Goal: Task Accomplishment & Management: Use online tool/utility

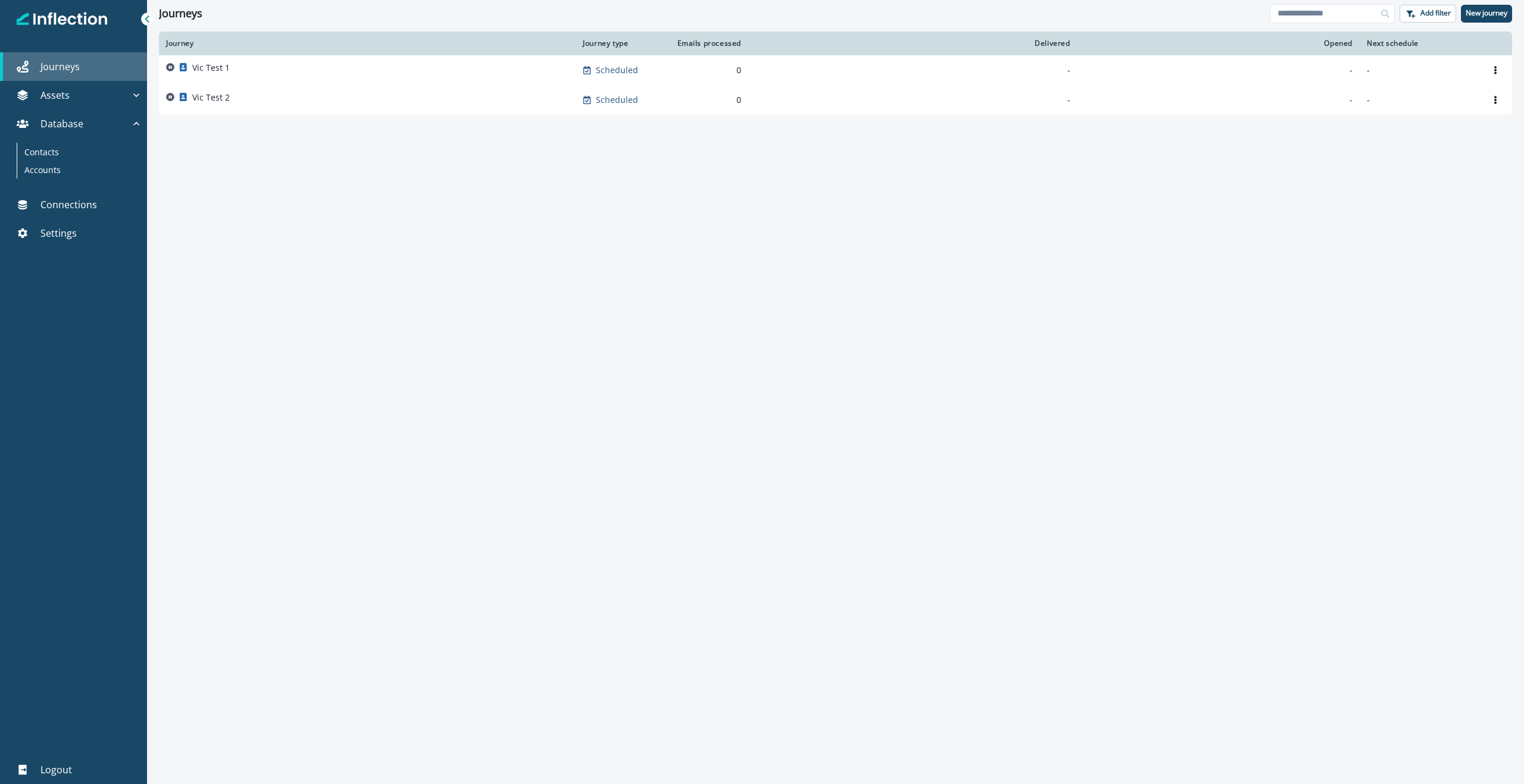
click at [64, 66] on p "Journeys" at bounding box center [60, 67] width 39 height 14
click at [64, 67] on p "Journeys" at bounding box center [60, 67] width 39 height 14
click at [135, 92] on icon "button" at bounding box center [137, 95] width 12 height 12
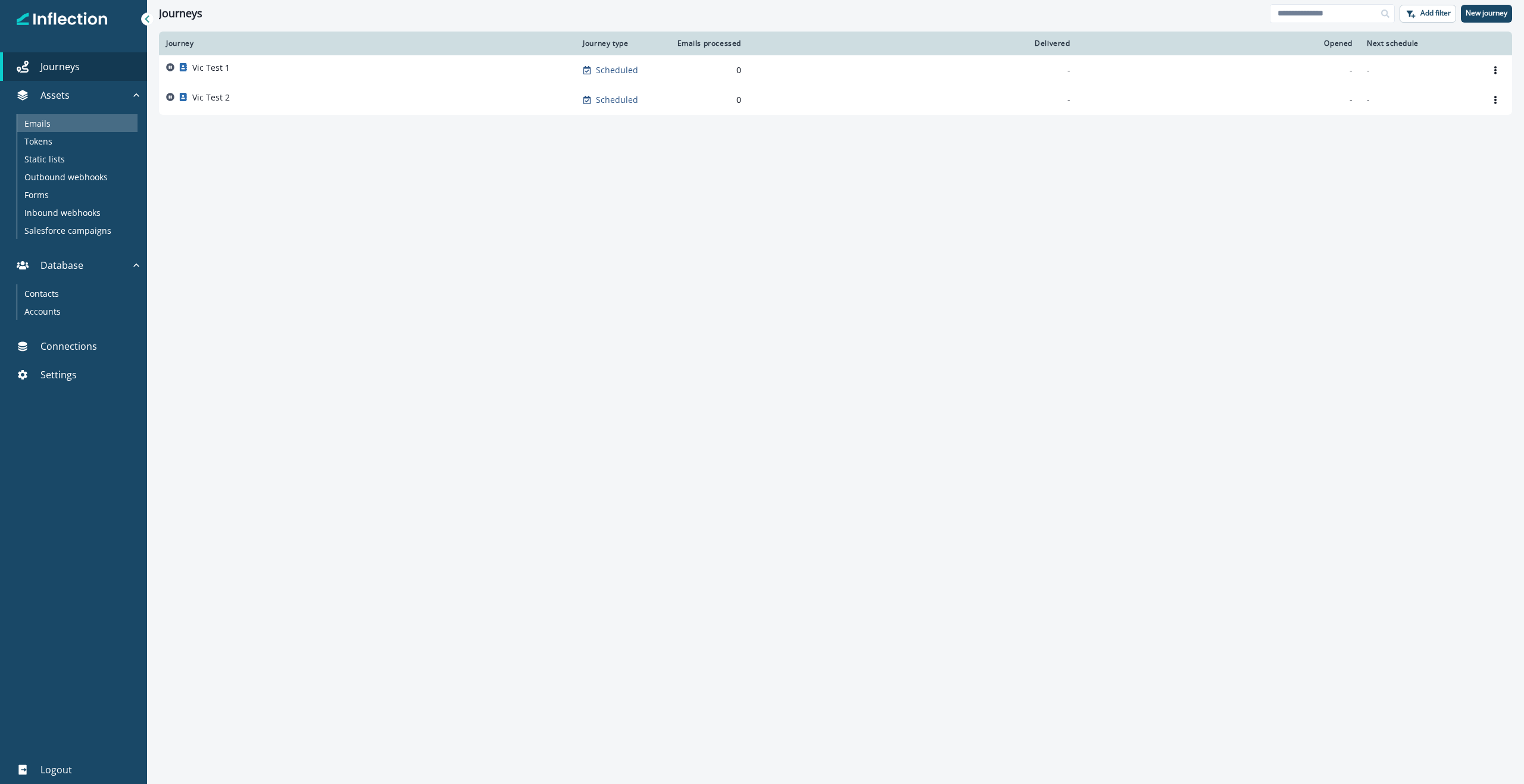
click at [71, 122] on div "Emails" at bounding box center [77, 123] width 120 height 18
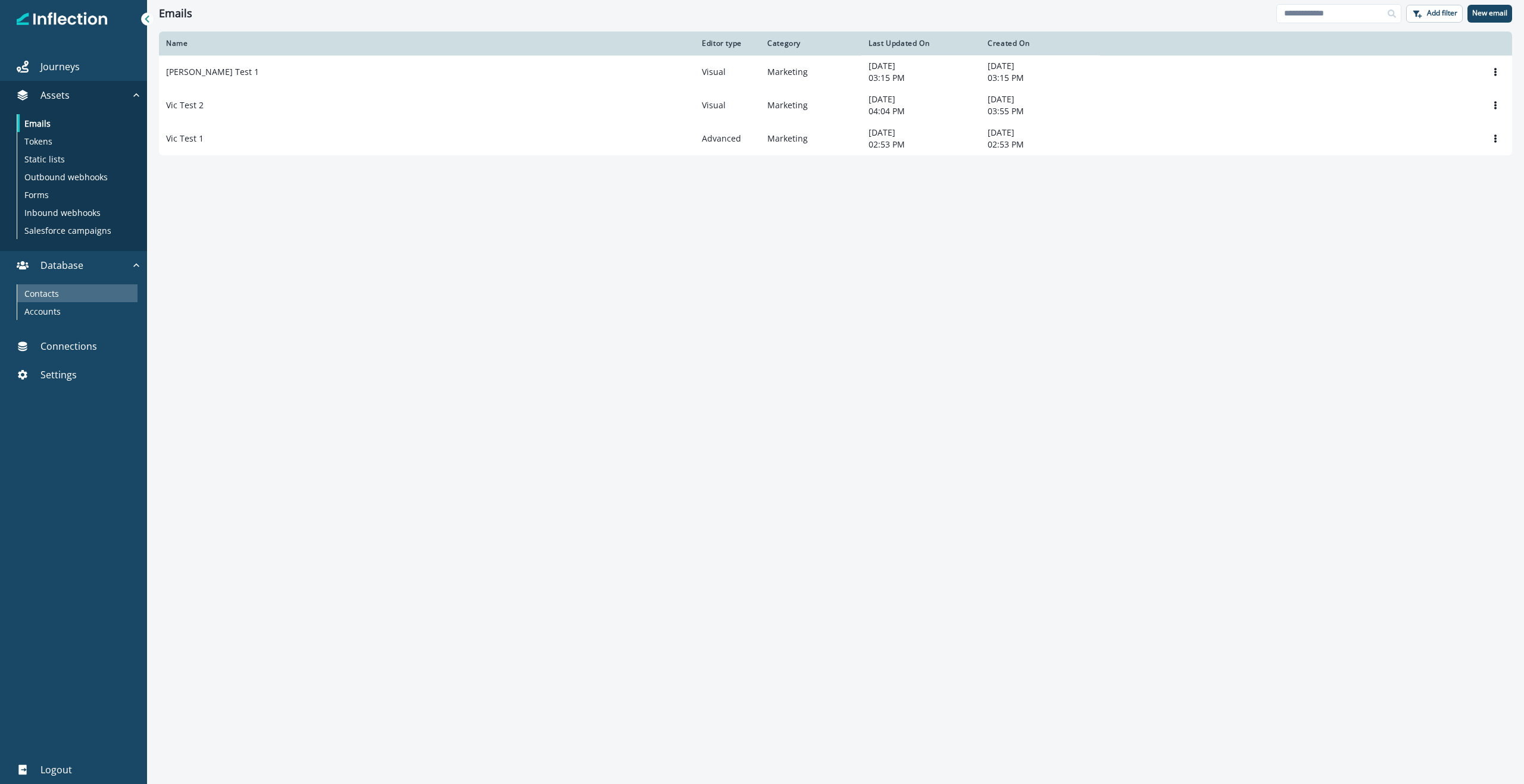
click at [65, 295] on div "Contacts" at bounding box center [77, 293] width 120 height 18
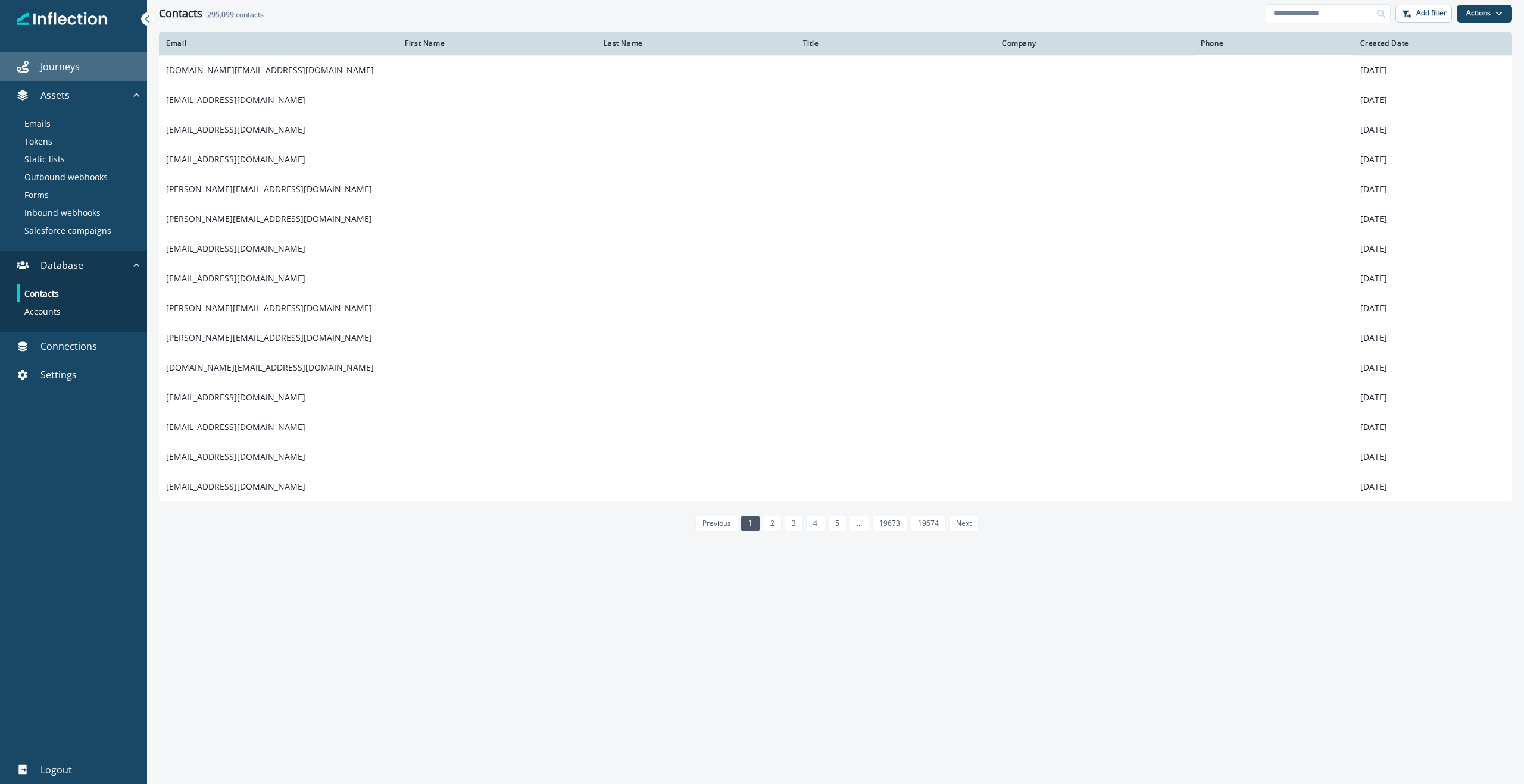
click at [84, 71] on div "Journeys" at bounding box center [73, 67] width 137 height 14
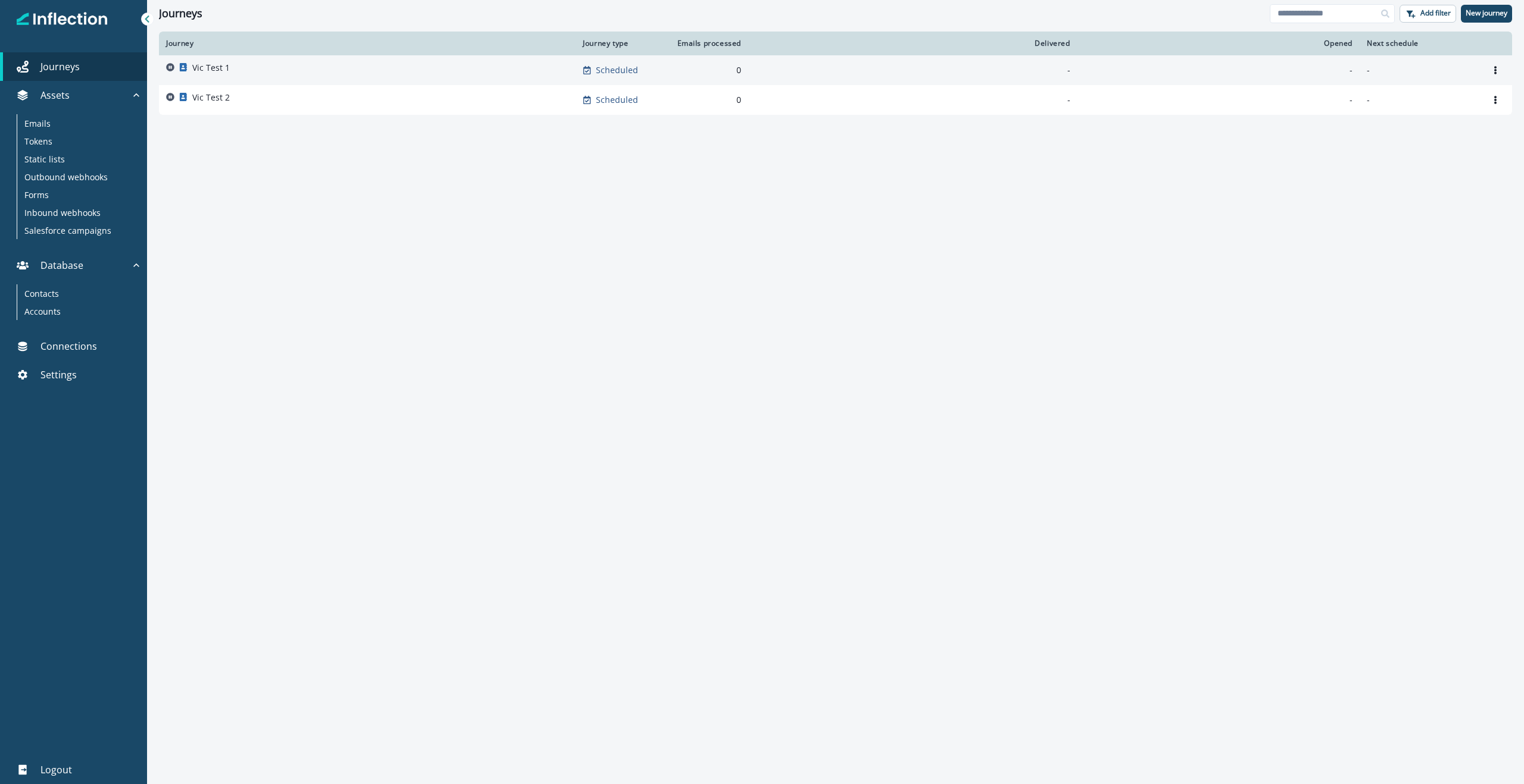
click at [207, 67] on p "Vic Test 1" at bounding box center [211, 68] width 37 height 12
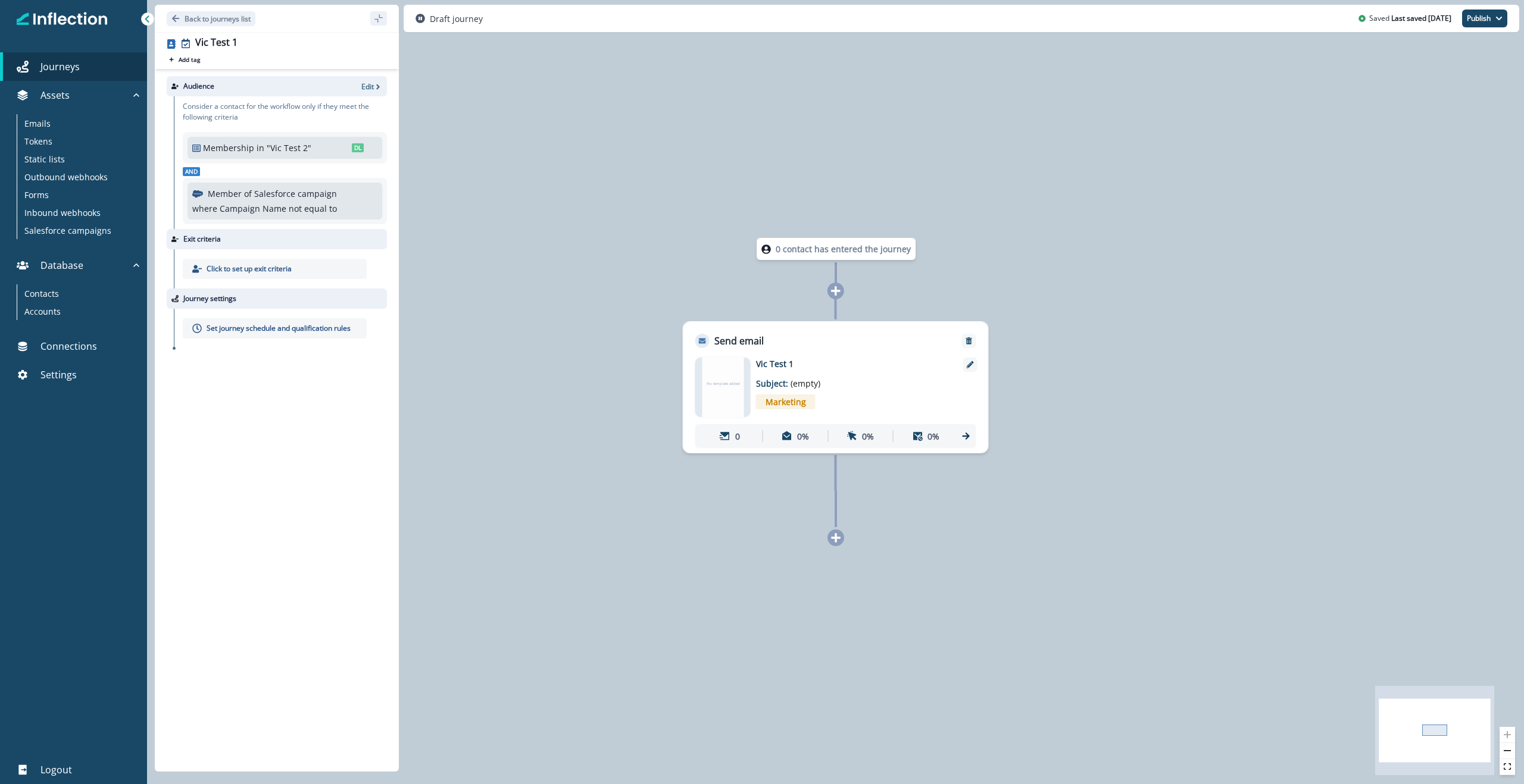
click at [835, 538] on icon at bounding box center [835, 538] width 10 height 10
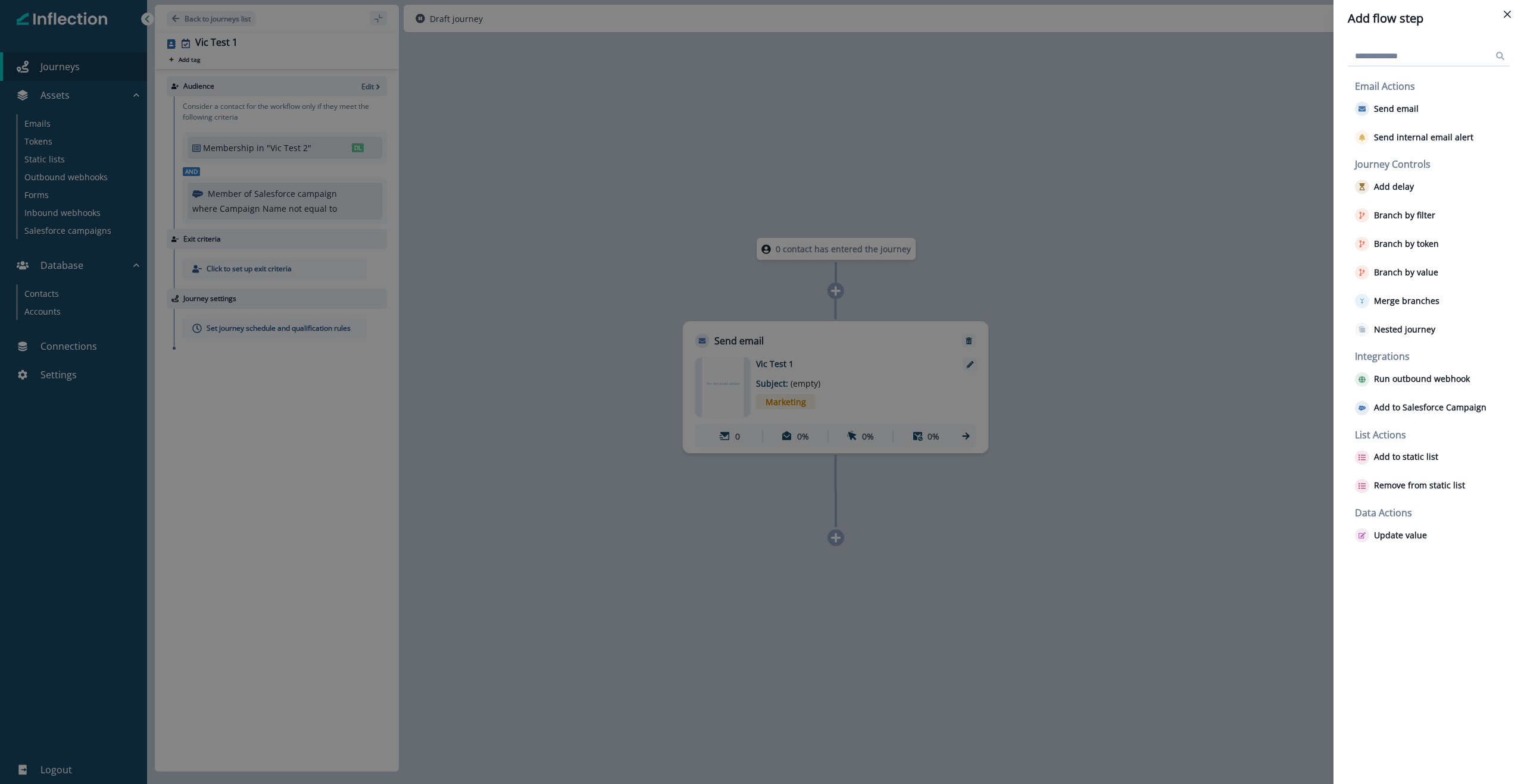
click at [1208, 143] on div "Add flow step Email Actions Send email Send internal email alert Journey Contro…" at bounding box center [762, 392] width 1524 height 784
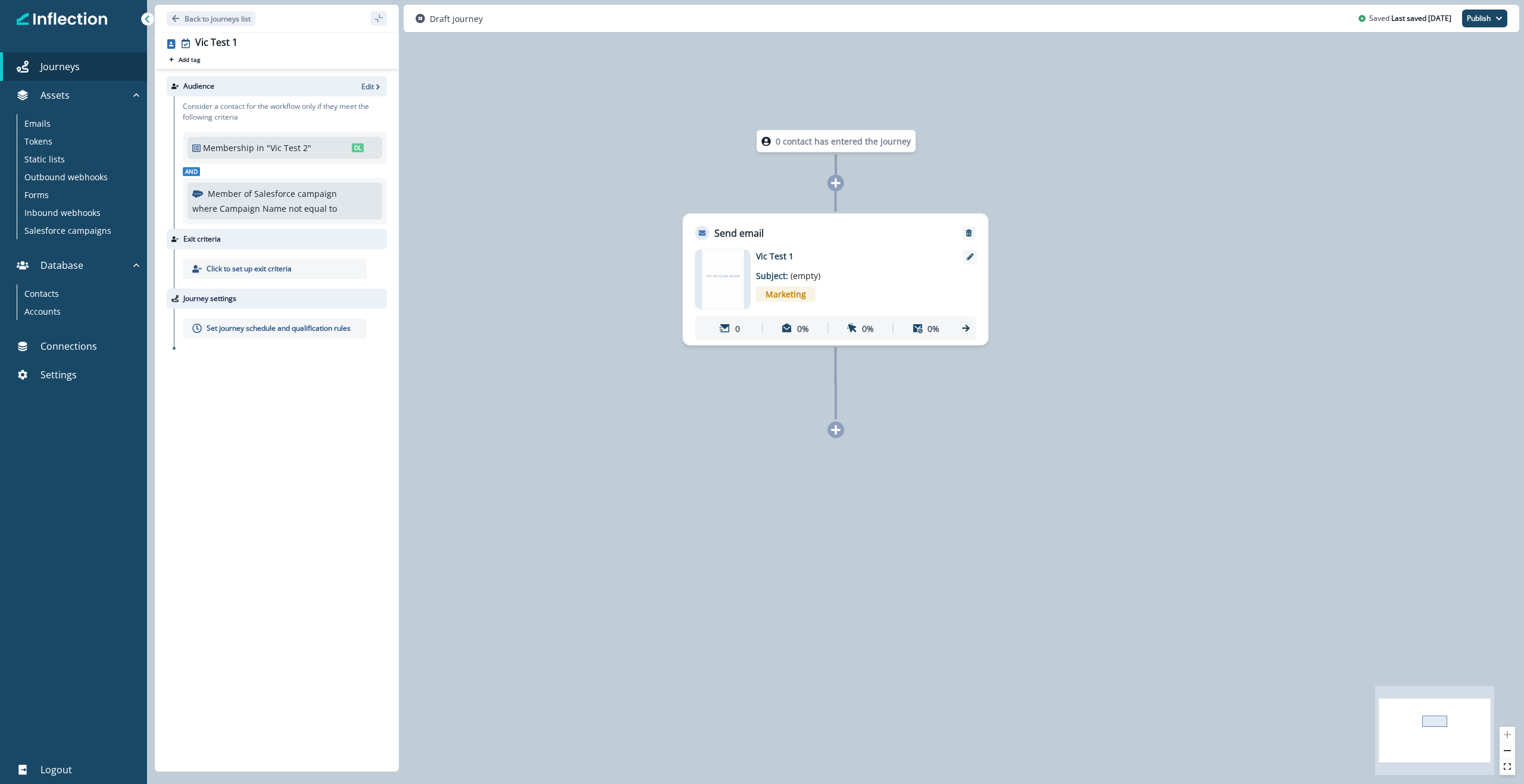
click at [831, 426] on icon at bounding box center [836, 430] width 11 height 11
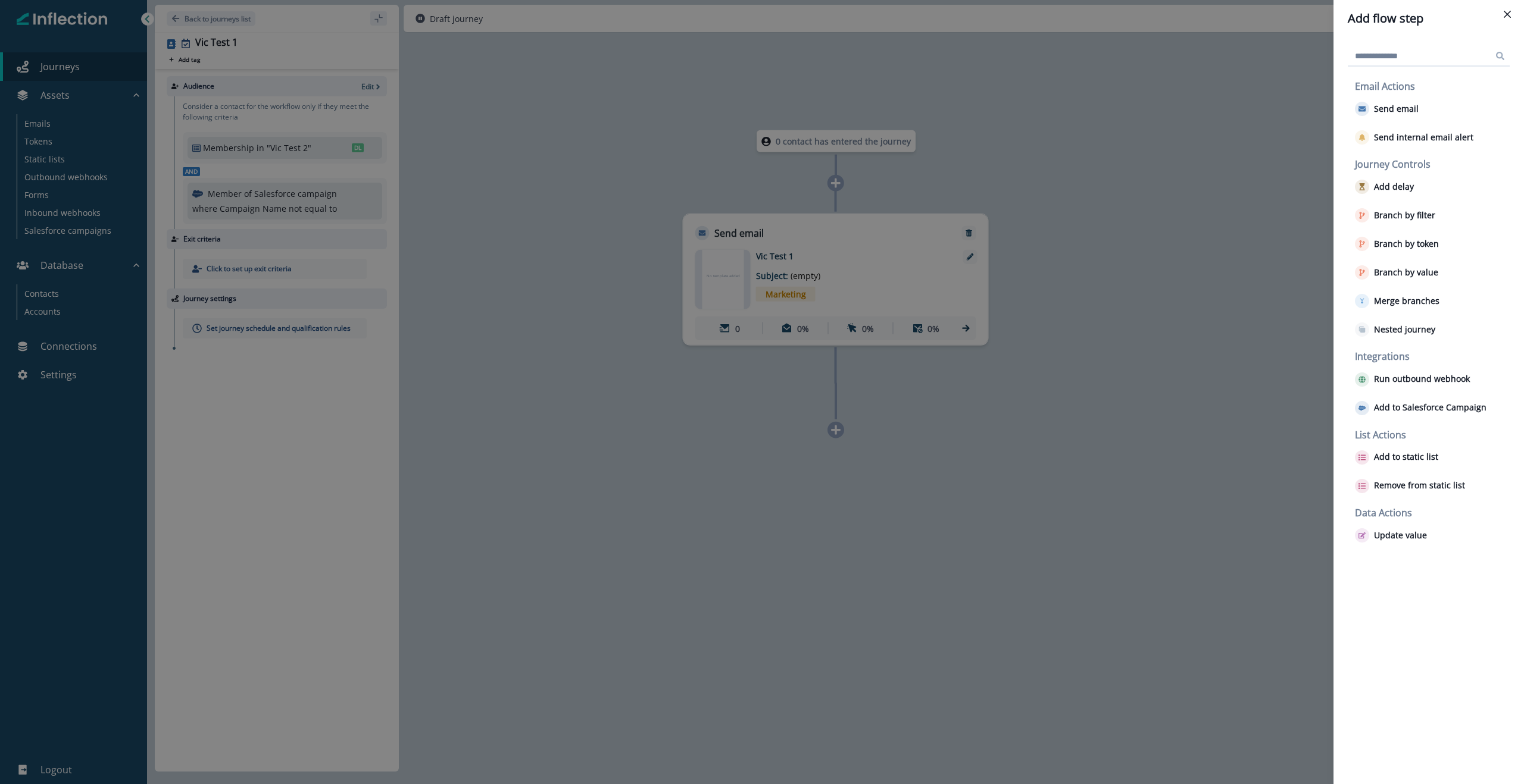
click at [1097, 356] on div "Add flow step Email Actions Send email Send internal email alert Journey Contro…" at bounding box center [762, 392] width 1524 height 784
